Goal: Information Seeking & Learning: Learn about a topic

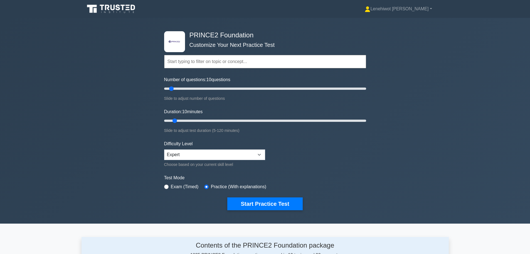
click at [183, 62] on input "text" at bounding box center [265, 61] width 202 height 13
click at [208, 65] on input "expert only" at bounding box center [265, 61] width 202 height 13
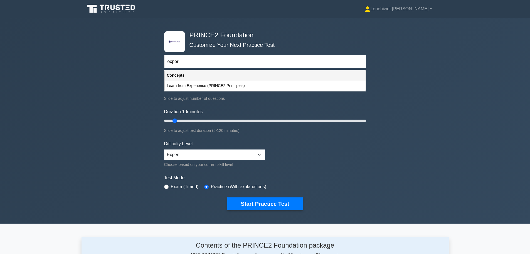
click at [230, 88] on div "Learn from Experience (PRINCE2 Principles)" at bounding box center [265, 85] width 201 height 10
type input "Learn from Experience (PRINCE2 Principles)"
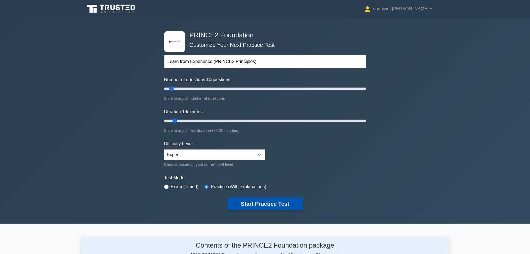
click at [267, 206] on button "Start Practice Test" at bounding box center [264, 203] width 75 height 13
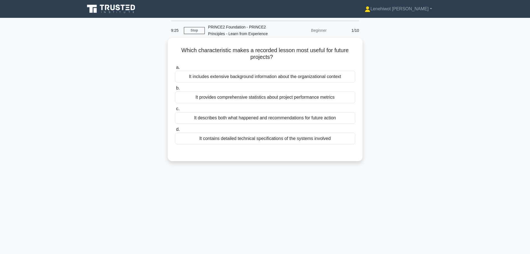
click at [283, 119] on div "It describes both what happened and recommendations for future action" at bounding box center [265, 118] width 180 height 12
click at [175, 110] on input "c. It describes both what happened and recommendations for future action" at bounding box center [175, 109] width 0 height 4
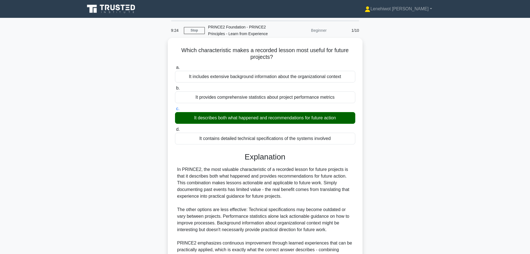
scroll to position [56, 0]
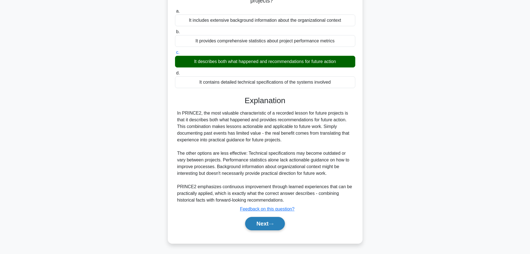
click at [277, 221] on button "Next" at bounding box center [265, 223] width 40 height 13
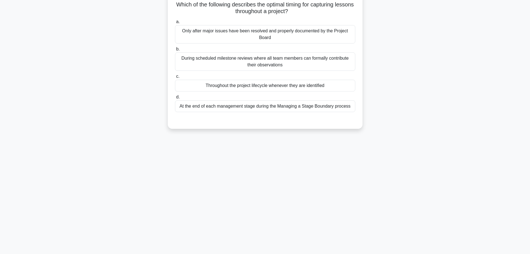
scroll to position [0, 0]
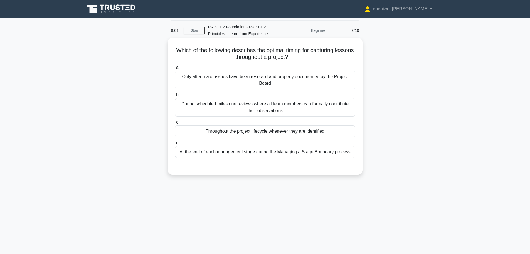
click at [287, 134] on div "Throughout the project lifecycle whenever they are identified" at bounding box center [265, 131] width 180 height 12
click at [175, 124] on input "c. Throughout the project lifecycle whenever they are identified" at bounding box center [175, 122] width 0 height 4
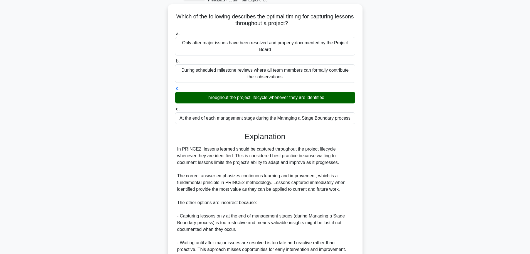
scroll to position [110, 0]
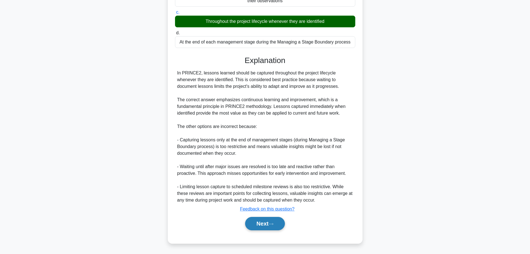
click at [270, 223] on button "Next" at bounding box center [265, 223] width 40 height 13
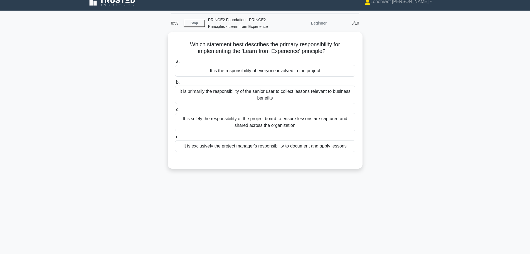
scroll to position [0, 0]
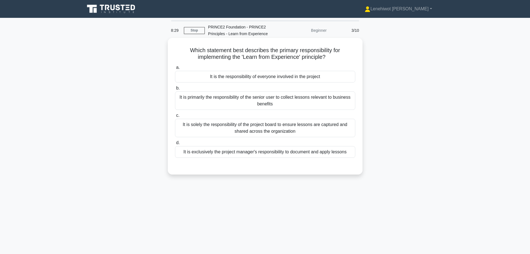
click at [250, 78] on div "It is the responsibility of everyone involved in the project" at bounding box center [265, 77] width 180 height 12
click at [175, 69] on input "a. It is the responsibility of everyone involved in the project" at bounding box center [175, 68] width 0 height 4
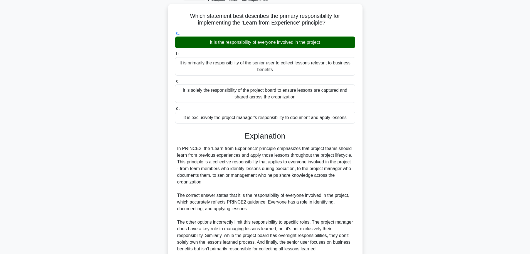
scroll to position [83, 0]
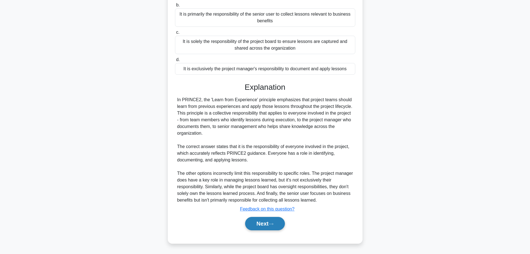
click at [262, 223] on button "Next" at bounding box center [265, 223] width 40 height 13
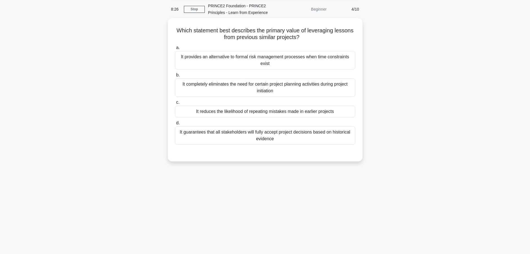
scroll to position [0, 0]
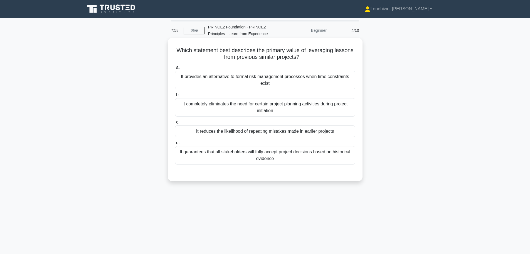
click at [252, 128] on div "It reduces the likelihood of repeating mistakes made in earlier projects" at bounding box center [265, 131] width 180 height 12
click at [175, 124] on input "c. It reduces the likelihood of repeating mistakes made in earlier projects" at bounding box center [175, 122] width 0 height 4
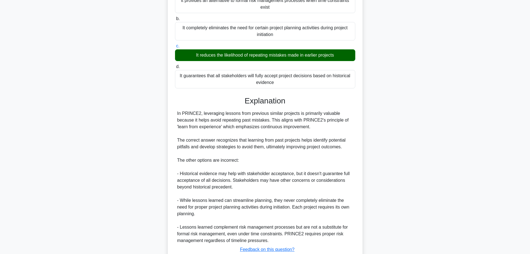
scroll to position [117, 0]
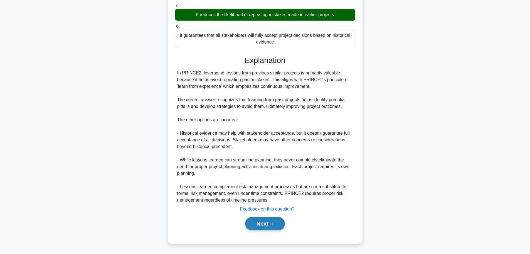
click at [273, 227] on button "Next" at bounding box center [265, 223] width 40 height 13
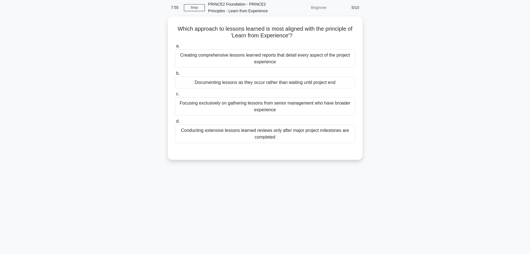
scroll to position [0, 0]
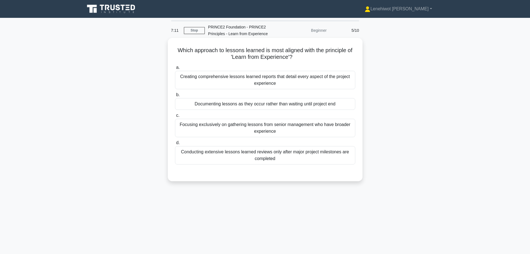
click at [299, 108] on div "Documenting lessons as they occur rather than waiting until project end" at bounding box center [265, 104] width 180 height 12
click at [175, 97] on input "b. Documenting lessons as they occur rather than waiting until project end" at bounding box center [175, 95] width 0 height 4
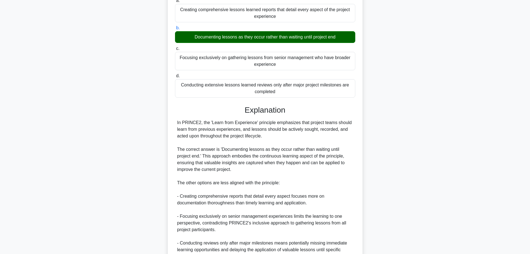
scroll to position [123, 0]
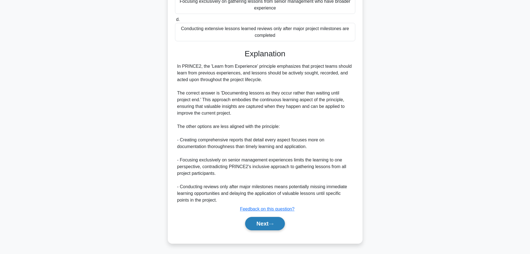
drag, startPoint x: 277, startPoint y: 226, endPoint x: 282, endPoint y: 225, distance: 5.6
click at [277, 226] on button "Next" at bounding box center [265, 223] width 40 height 13
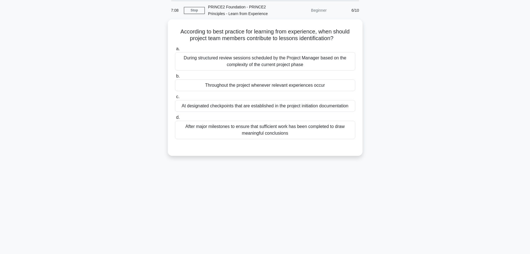
scroll to position [0, 0]
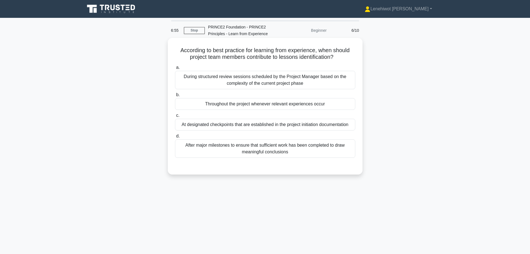
click at [282, 102] on div "Throughout the project whenever relevant experiences occur" at bounding box center [265, 104] width 180 height 12
click at [175, 97] on input "b. Throughout the project whenever relevant experiences occur" at bounding box center [175, 95] width 0 height 4
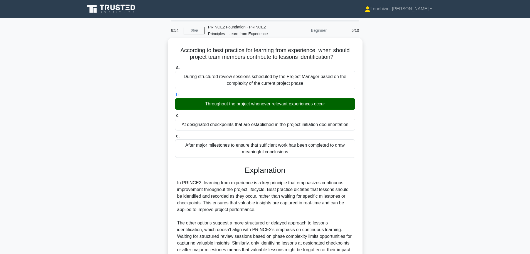
scroll to position [63, 0]
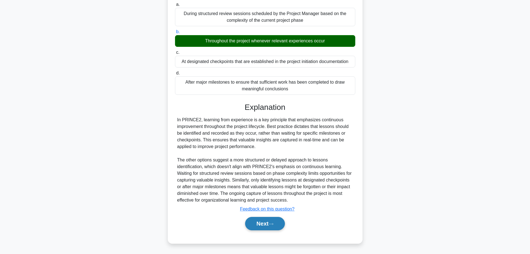
click at [270, 221] on button "Next" at bounding box center [265, 223] width 40 height 13
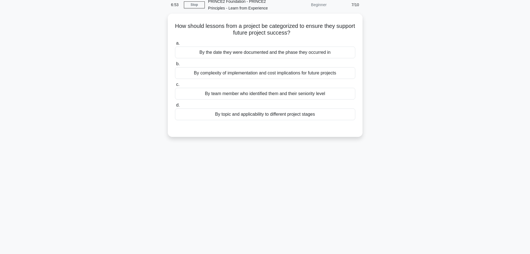
scroll to position [0, 0]
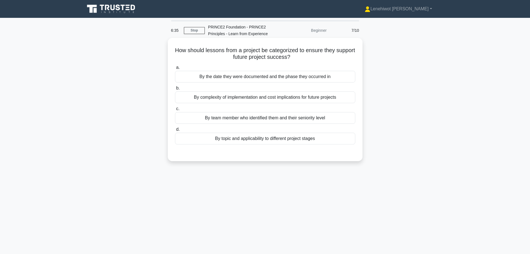
click at [288, 140] on div "By topic and applicability to different project stages" at bounding box center [265, 138] width 180 height 12
click at [175, 131] on input "d. By topic and applicability to different project stages" at bounding box center [175, 129] width 0 height 4
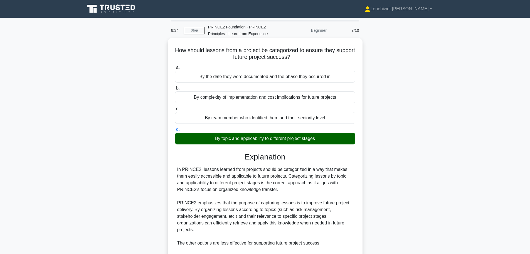
scroll to position [117, 0]
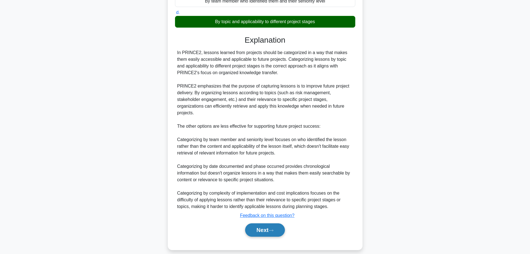
click at [277, 223] on button "Next" at bounding box center [265, 229] width 40 height 13
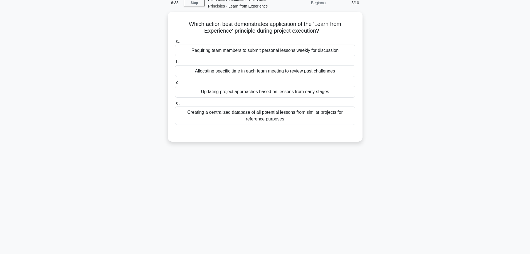
scroll to position [0, 0]
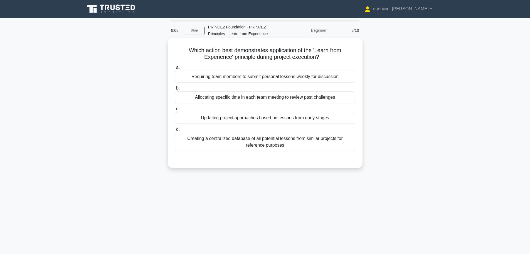
click at [342, 97] on div "Allocating specific time in each team meeting to review past challenges" at bounding box center [265, 97] width 180 height 12
click at [175, 90] on input "b. Allocating specific time in each team meeting to review past challenges" at bounding box center [175, 88] width 0 height 4
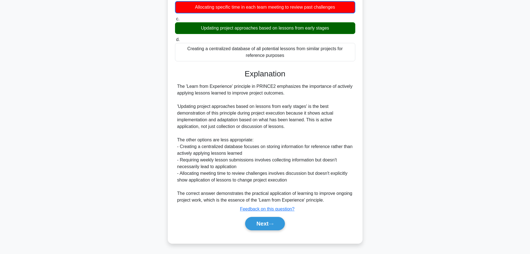
scroll to position [90, 0]
click at [268, 223] on button "Next" at bounding box center [265, 223] width 40 height 13
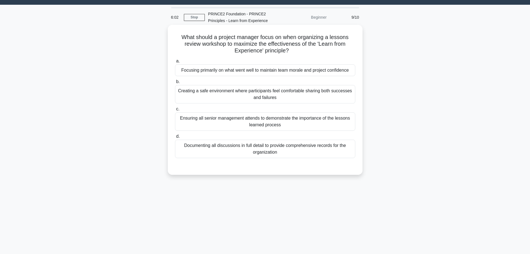
scroll to position [0, 0]
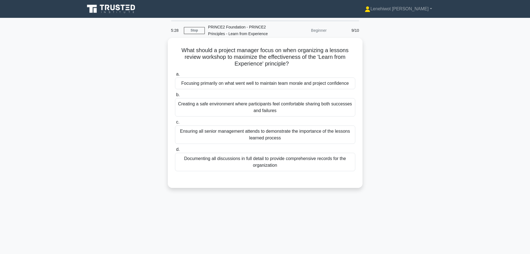
click at [262, 105] on div "Creating a safe environment where participants feel comfortable sharing both su…" at bounding box center [265, 107] width 180 height 18
click at [175, 97] on input "b. Creating a safe environment where participants feel comfortable sharing both…" at bounding box center [175, 95] width 0 height 4
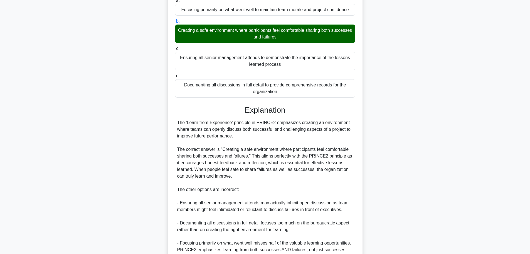
scroll to position [111, 0]
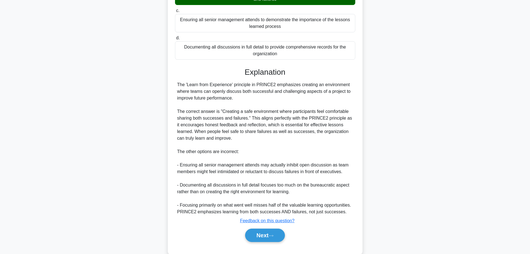
click at [252, 228] on div "Next" at bounding box center [265, 235] width 180 height 18
click at [256, 234] on button "Next" at bounding box center [265, 234] width 40 height 13
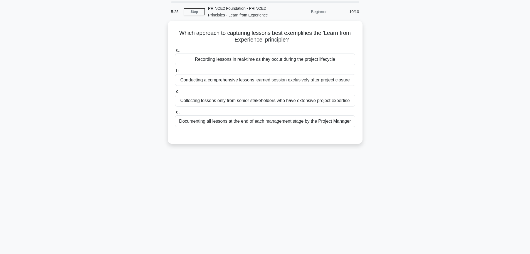
scroll to position [0, 0]
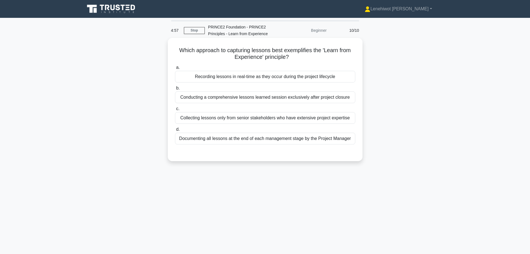
click at [255, 79] on div "Recording lessons in real-time as they occur during the project lifecycle" at bounding box center [265, 77] width 180 height 12
click at [175, 69] on input "a. Recording lessons in real-time as they occur during the project lifecycle" at bounding box center [175, 68] width 0 height 4
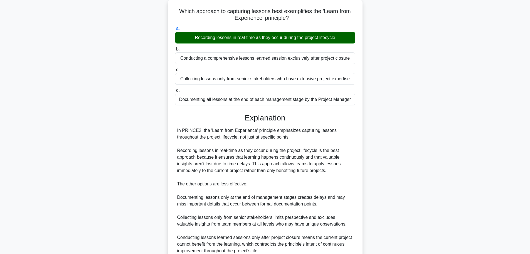
scroll to position [90, 0]
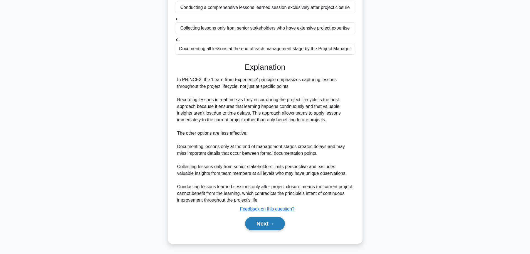
click at [266, 229] on button "Next" at bounding box center [265, 223] width 40 height 13
click at [266, 225] on button "Next" at bounding box center [265, 223] width 40 height 13
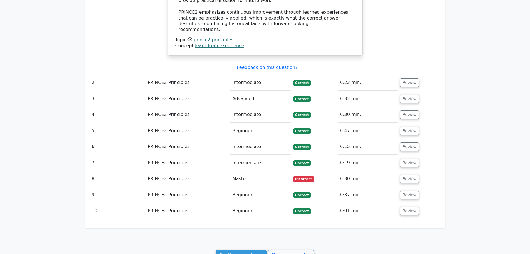
scroll to position [501, 0]
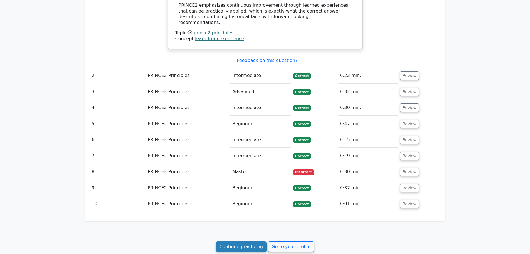
click at [241, 241] on link "Continue practicing" at bounding box center [241, 246] width 51 height 11
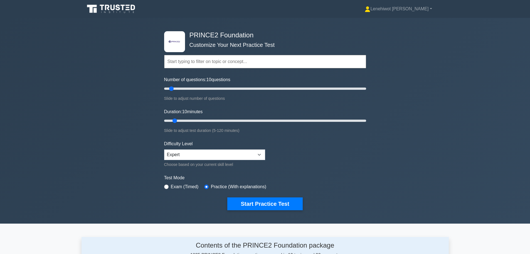
click at [180, 62] on input "text" at bounding box center [265, 61] width 202 height 13
type input "mamage by sa"
